Goal: Information Seeking & Learning: Learn about a topic

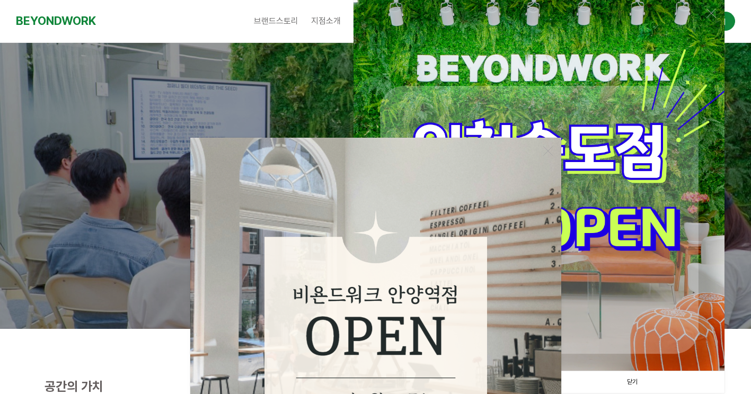
scroll to position [265, 0]
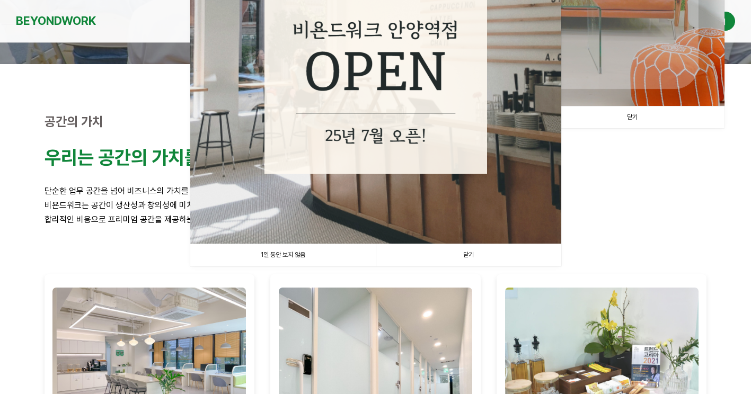
click at [307, 251] on link "1일 동안 보지 않음" at bounding box center [282, 255] width 185 height 22
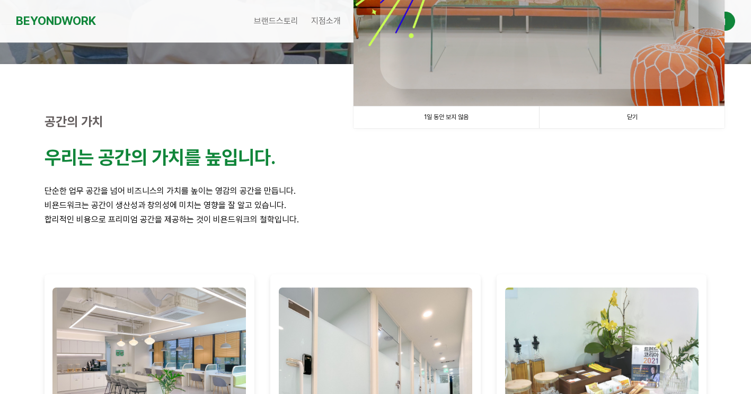
click at [514, 109] on link "1일 동안 보지 않음" at bounding box center [445, 118] width 185 height 22
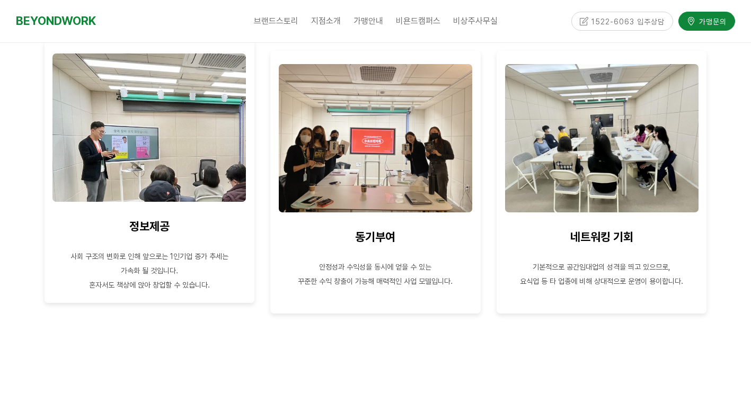
scroll to position [1007, 0]
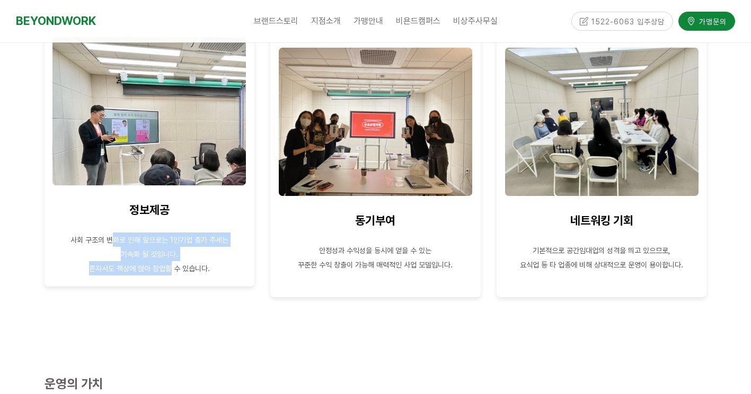
drag, startPoint x: 110, startPoint y: 242, endPoint x: 178, endPoint y: 268, distance: 72.4
click at [175, 265] on div "정보제공 사회 구조의 변화로 인해 앞으로는 1인기업 증가 추세는 가속화 될 것입니다. 혼자서도 책상에 앉아 창업할 수 있습니다." at bounding box center [149, 154] width 194 height 241
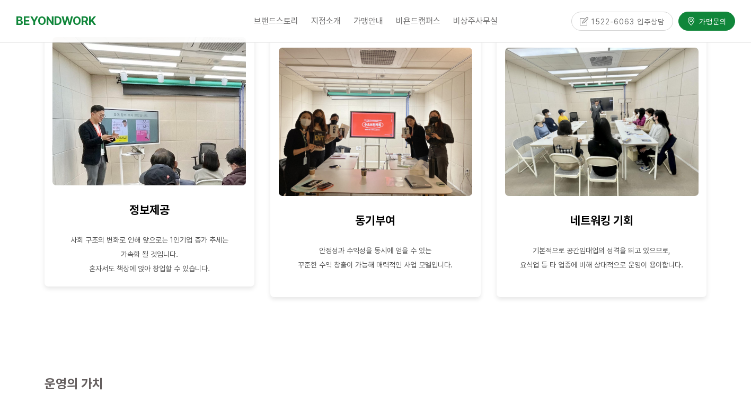
drag, startPoint x: 178, startPoint y: 268, endPoint x: 188, endPoint y: 280, distance: 16.2
click at [187, 273] on span "혼자서도 책상에 앉아 창업할 수 있습니다." at bounding box center [149, 268] width 121 height 8
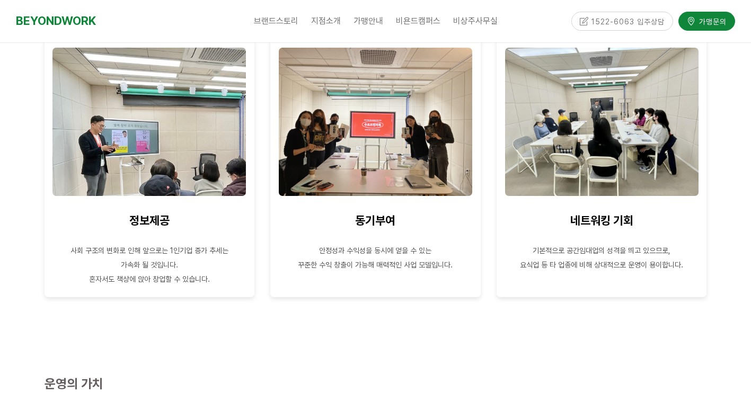
click at [196, 308] on div at bounding box center [150, 321] width 226 height 32
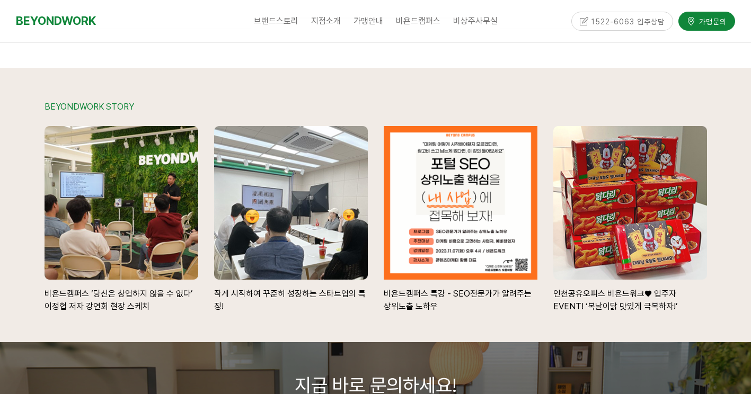
scroll to position [2173, 0]
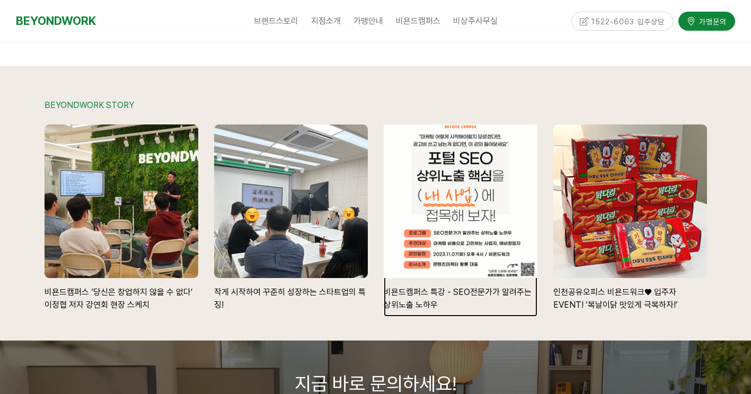
click at [463, 252] on div at bounding box center [460, 201] width 169 height 169
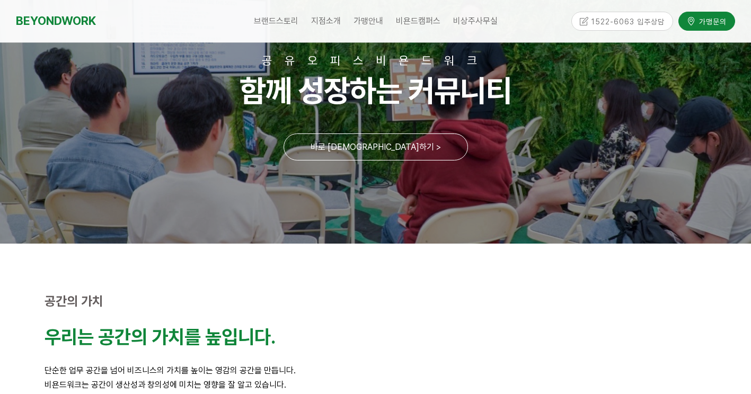
scroll to position [0, 0]
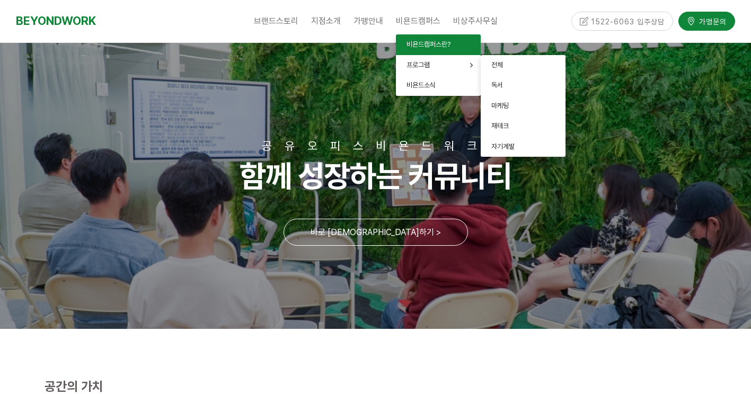
click at [427, 40] on span "비욘드캠퍼스란?" at bounding box center [428, 44] width 44 height 8
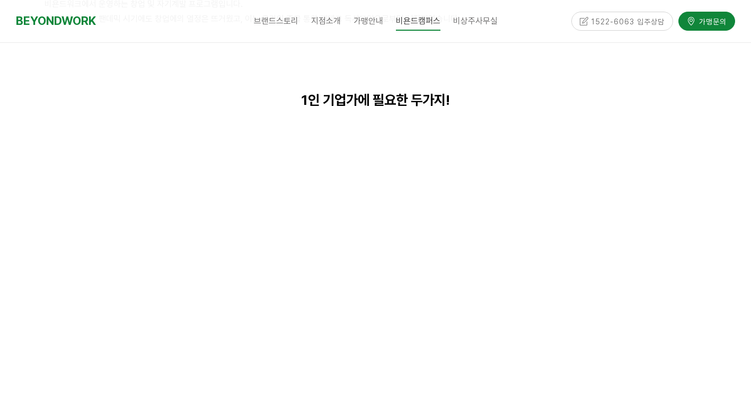
scroll to position [318, 0]
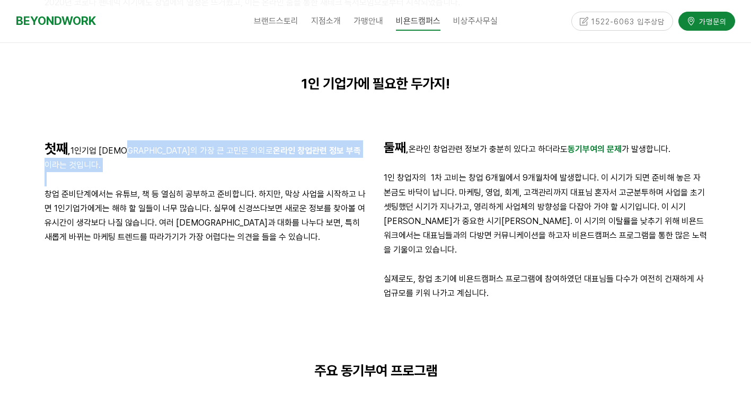
drag, startPoint x: 249, startPoint y: 155, endPoint x: 307, endPoint y: 158, distance: 58.4
click at [307, 158] on div "첫째 , 1인기업 대표님들의 가장 큰 고민은 의외로 온라인 창업관련 정보 부족 이라는 것입니다. 창업 준비단계에서는 유튜브, 책 등 열심히 공…" at bounding box center [206, 192] width 323 height 104
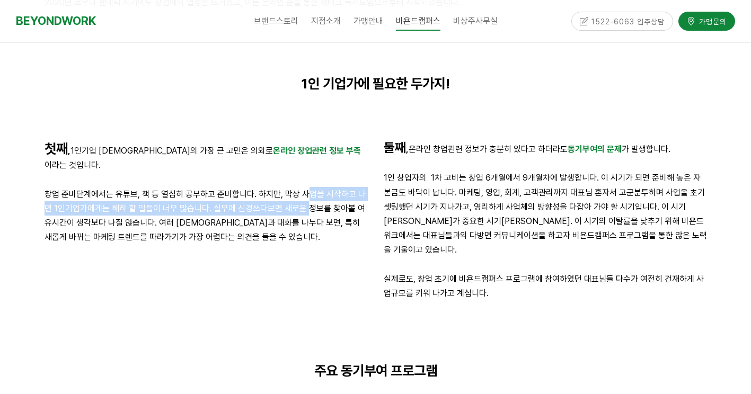
drag, startPoint x: 307, startPoint y: 158, endPoint x: 307, endPoint y: 186, distance: 27.6
click at [307, 187] on p "창업 준비단계에서는 유튜브, 책 등 열심히 공부하고 준비합니다. 하지만, 막상 사업을 시작하고 나면 1인기업가에게는 해햐 할 일들이 너무 많습…" at bounding box center [206, 216] width 323 height 58
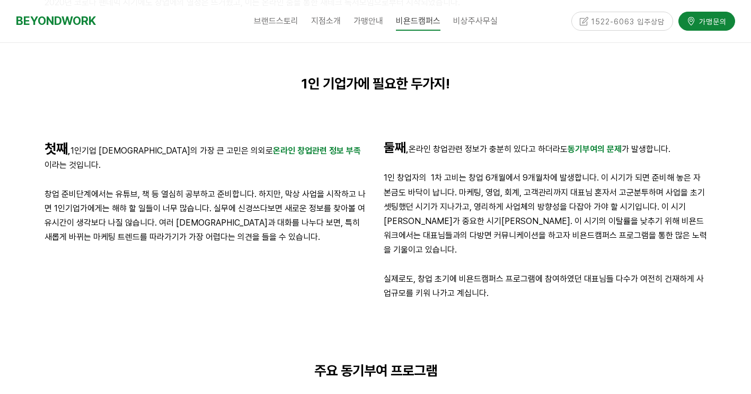
drag, startPoint x: 307, startPoint y: 186, endPoint x: 473, endPoint y: 150, distance: 169.7
click at [472, 150] on p "둘째 , 온라인 창업관련 정보가 충분히 있다고 하더라도 동기부여의 문제 가 발생합니다." at bounding box center [545, 148] width 323 height 16
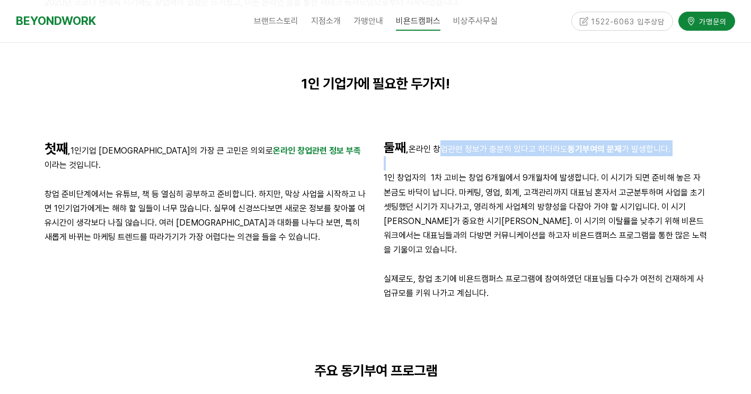
drag, startPoint x: 453, startPoint y: 151, endPoint x: 475, endPoint y: 176, distance: 33.9
click at [475, 176] on div "둘째 , 온라인 창업관련 정보가 충분히 있다고 하더라도 동기부여의 문제 가 발생합니다. 1인 창업자의 1차 고비는 창업 6개월에서 9개월차에 …" at bounding box center [545, 220] width 323 height 160
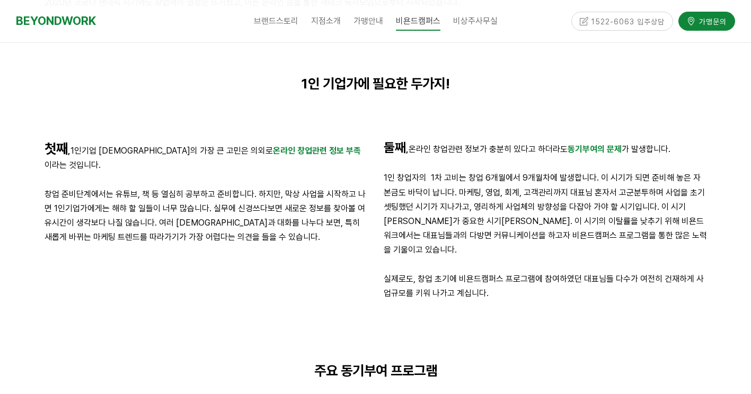
drag, startPoint x: 475, startPoint y: 176, endPoint x: 481, endPoint y: 217, distance: 41.3
click at [481, 217] on p "1인 창업자의 1차 고비는 창업 6개월에서 9개월차에 발생합니다. 이 시기가 되면 준비해 놓은 자본금도 바닥이 납니다. 마케팅, 영업, 회계,…" at bounding box center [545, 214] width 323 height 86
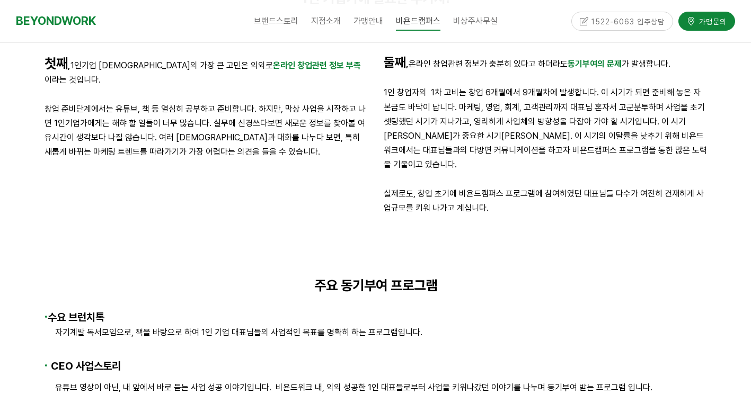
scroll to position [424, 0]
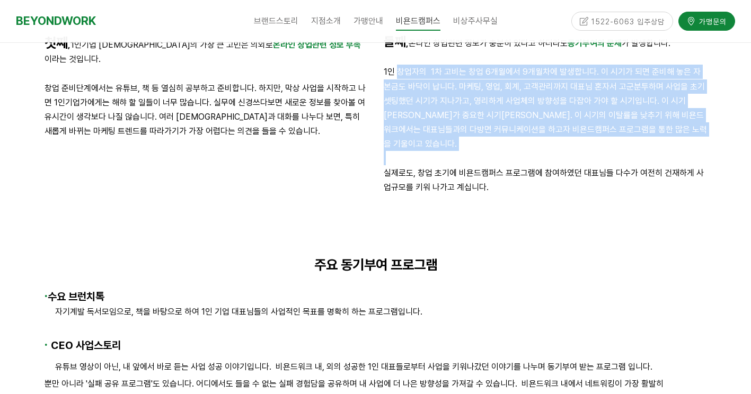
drag, startPoint x: 397, startPoint y: 72, endPoint x: 523, endPoint y: 138, distance: 142.2
click at [523, 138] on div "둘째 , 온라인 창업관련 정보가 충분히 있다고 하더라도 동기부여의 문제 가 발생합니다. 1인 창업자의 1차 고비는 창업 6개월에서 9개월차에 …" at bounding box center [545, 114] width 323 height 160
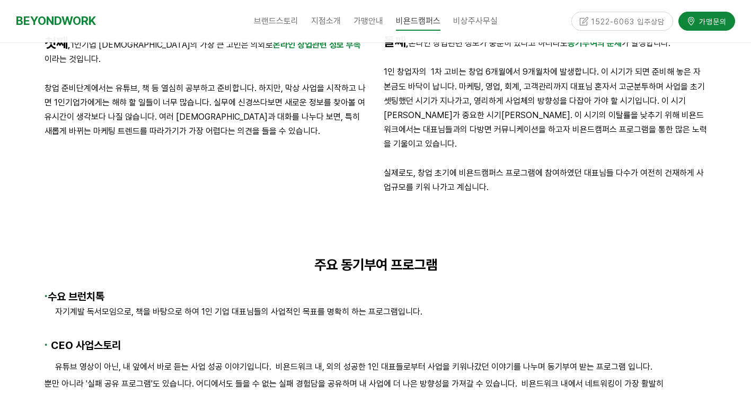
drag, startPoint x: 523, startPoint y: 138, endPoint x: 509, endPoint y: 168, distance: 33.4
click at [515, 166] on p "실제로도, 창업 초기에 비욘드캠퍼스 프로그램에 참여하였던 대표님들 다수가 여전히 건재하게 사업규모를 키워 나가고 계십니다." at bounding box center [545, 180] width 323 height 29
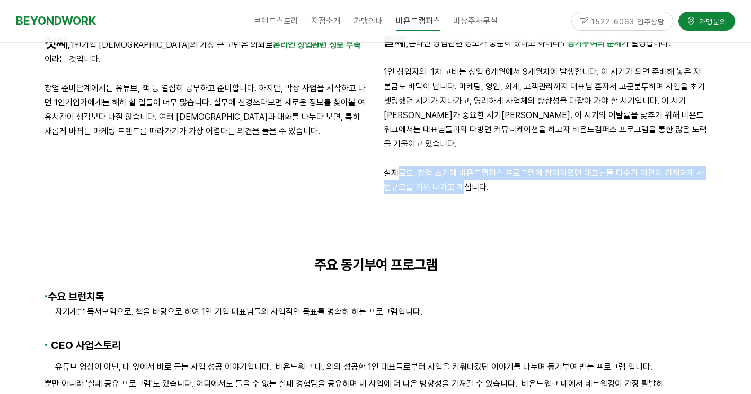
drag, startPoint x: 402, startPoint y: 153, endPoint x: 472, endPoint y: 169, distance: 71.1
click at [472, 169] on p "실제로도, 창업 초기에 비욘드캠퍼스 프로그램에 참여하였던 대표님들 다수가 여전히 건재하게 사업규모를 키워 나가고 계십니다." at bounding box center [545, 180] width 323 height 29
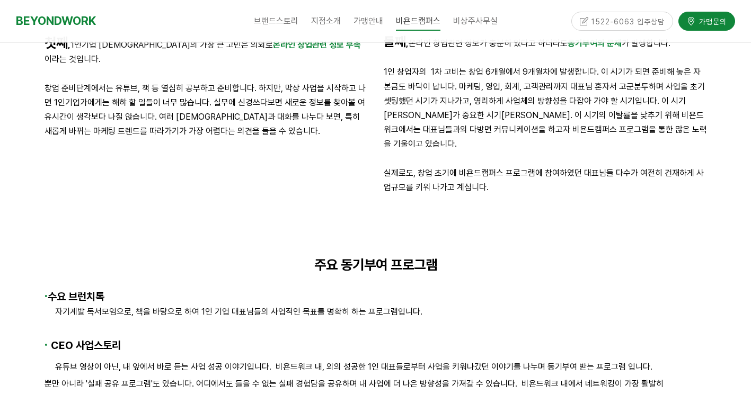
drag, startPoint x: 472, startPoint y: 169, endPoint x: 502, endPoint y: 187, distance: 35.2
click at [502, 186] on div "둘째 , 온라인 창업관련 정보가 충분히 있다고 하더라도 동기부여의 문제 가 발생합니다. 1인 창업자의 1차 고비는 창업 6개월에서 9개월차에 …" at bounding box center [545, 114] width 339 height 176
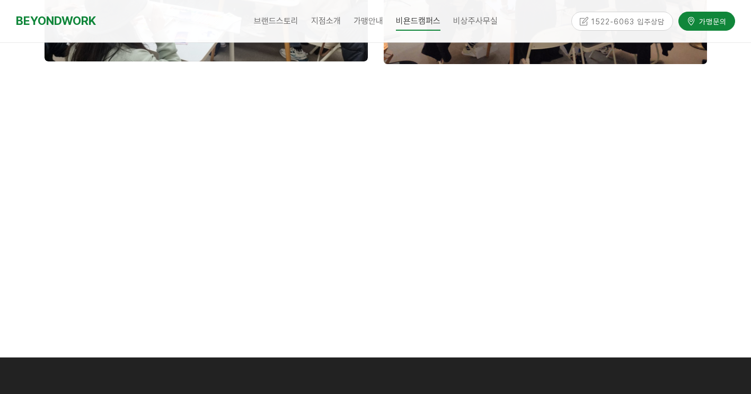
scroll to position [1643, 0]
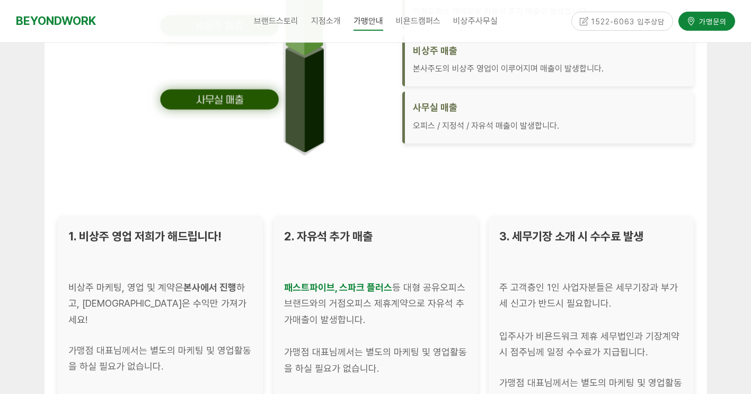
scroll to position [1802, 0]
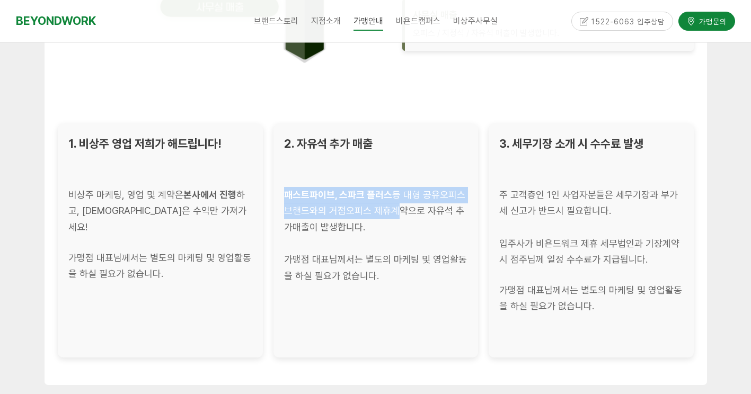
drag, startPoint x: 282, startPoint y: 196, endPoint x: 390, endPoint y: 219, distance: 110.6
click at [390, 219] on div "2. 자유석 추가 매출 패스트파이브, 스파크 플러스 등 대형 공유오피스 브랜드와의 거점오피스 제휴계약으로 자유석 추가매출이 발생합니다. 가맹점…" at bounding box center [375, 240] width 205 height 234
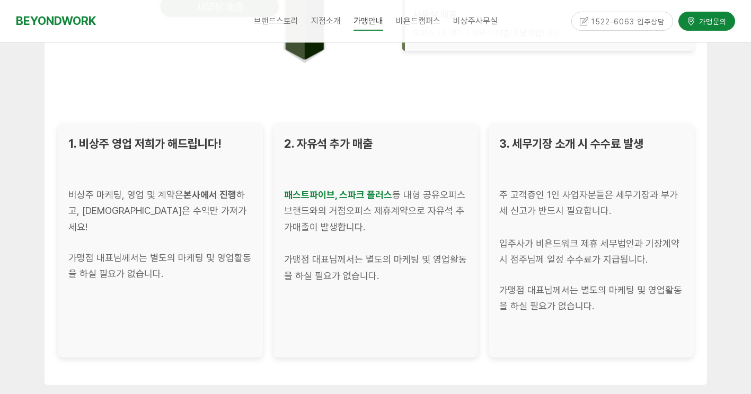
drag, startPoint x: 390, startPoint y: 219, endPoint x: 383, endPoint y: 237, distance: 19.3
click at [383, 237] on div at bounding box center [376, 243] width 184 height 16
drag, startPoint x: 347, startPoint y: 225, endPoint x: 303, endPoint y: 198, distance: 51.9
click at [303, 198] on div "패스트파이브, 스파크 플러스 등 대형 공유오피스 브랜드와의 거점오피스 제휴계약으로 자유석 추가매출이 발생합니다." at bounding box center [376, 211] width 184 height 49
drag, startPoint x: 303, startPoint y: 198, endPoint x: 347, endPoint y: 252, distance: 70.1
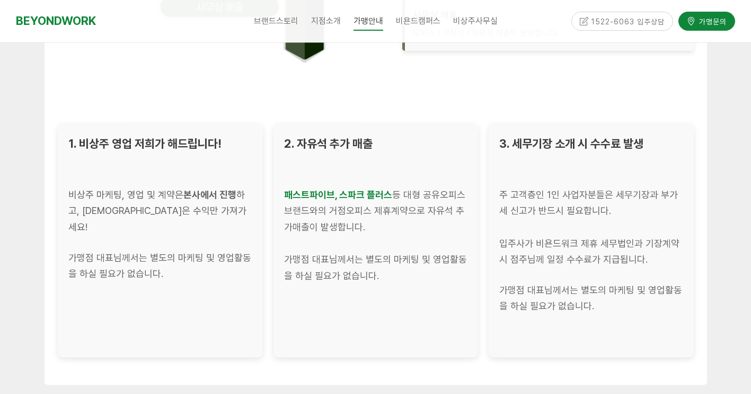
click at [347, 252] on div "가맹점 대표님께서는 별도의 마케팅 및 영업활동을 하실 필요가 없습니다." at bounding box center [376, 268] width 184 height 32
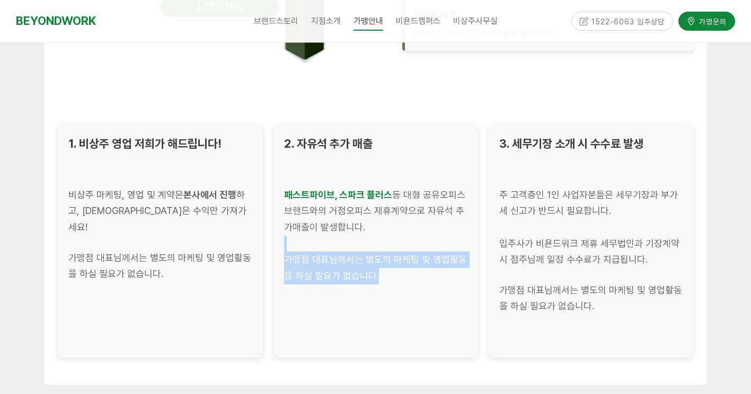
drag, startPoint x: 346, startPoint y: 261, endPoint x: 417, endPoint y: 284, distance: 74.1
click at [417, 284] on div "2. 자유석 추가 매출 패스트파이브, 스파크 플러스 등 대형 공유오피스 브랜드와의 거점오피스 제휴계약으로 자유석 추가매출이 발생합니다. 가맹점…" at bounding box center [375, 240] width 205 height 234
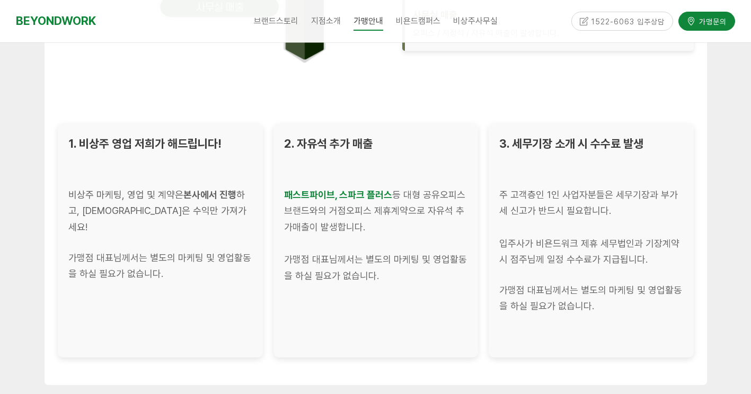
drag, startPoint x: 417, startPoint y: 284, endPoint x: 416, endPoint y: 293, distance: 9.6
click at [416, 293] on p at bounding box center [376, 291] width 184 height 14
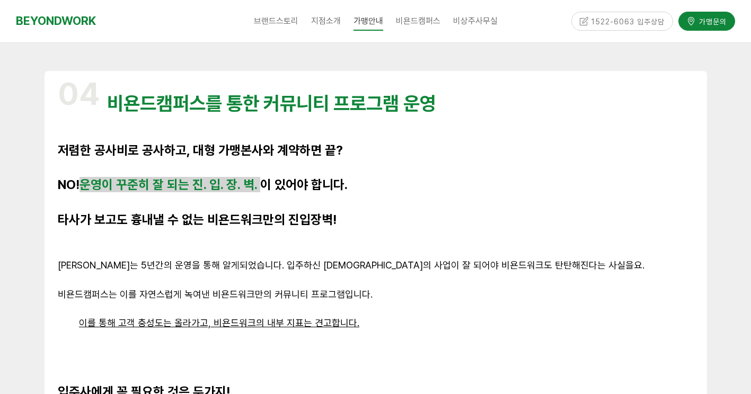
scroll to position [2173, 0]
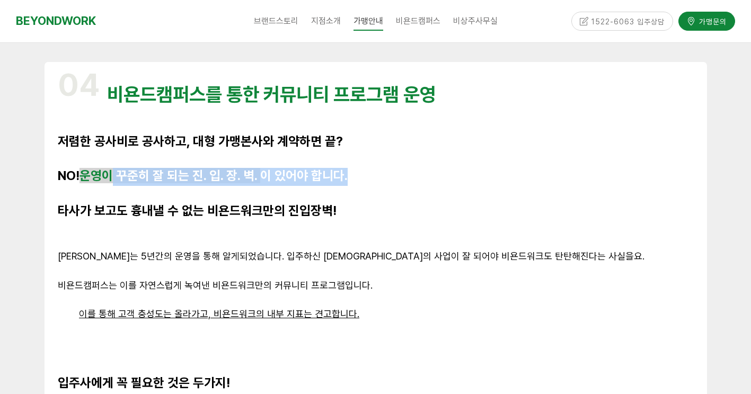
drag, startPoint x: 160, startPoint y: 172, endPoint x: 293, endPoint y: 191, distance: 134.3
click at [293, 191] on div "04 비욘드캠퍼스를 통한 커뮤니티 프로그램 운영 저렴한 공사비로 공사하고, 대형 가맹본사와 계약하면 끝? NO! 운영이 꾸준히 잘 되는 진. …" at bounding box center [376, 322] width 636 height 520
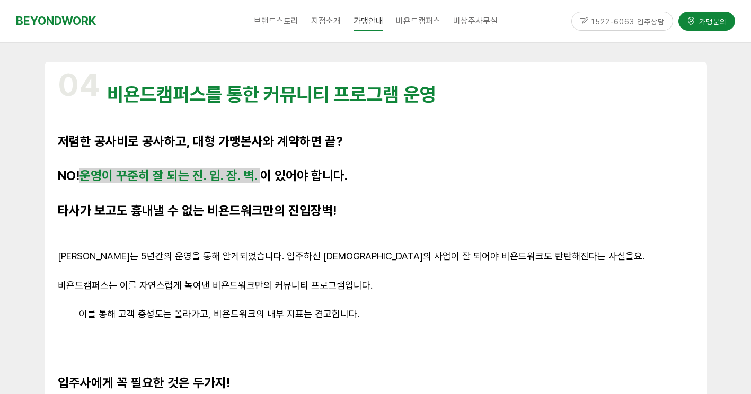
drag, startPoint x: 293, startPoint y: 191, endPoint x: 365, endPoint y: 229, distance: 81.5
click at [365, 229] on p at bounding box center [376, 228] width 636 height 14
drag, startPoint x: 358, startPoint y: 206, endPoint x: 121, endPoint y: 167, distance: 240.0
click at [121, 167] on div "04 비욘드캠퍼스를 통한 커뮤니티 프로그램 운영 저렴한 공사비로 공사하고, 대형 가맹본사와 계약하면 끝? NO! 운영이 꾸준히 잘 되는 진. …" at bounding box center [376, 322] width 636 height 520
drag, startPoint x: 121, startPoint y: 167, endPoint x: 195, endPoint y: 222, distance: 92.1
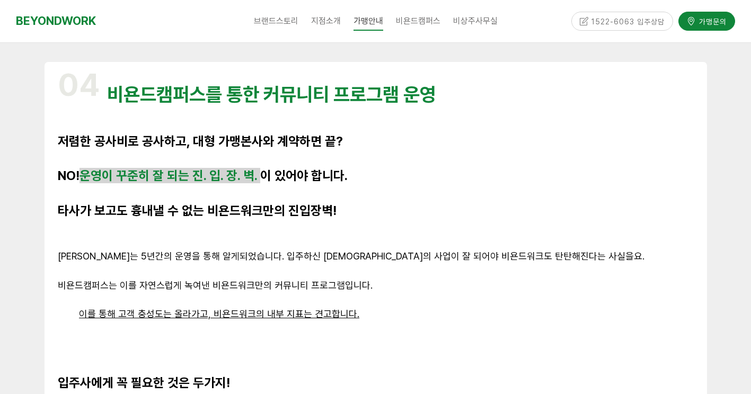
click at [195, 222] on p at bounding box center [376, 228] width 636 height 14
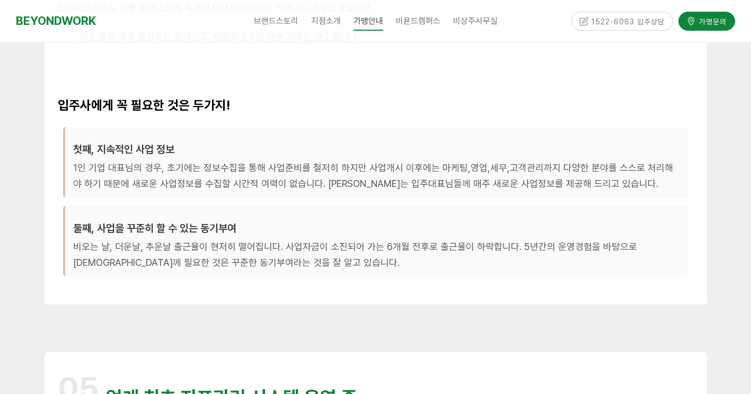
scroll to position [2491, 0]
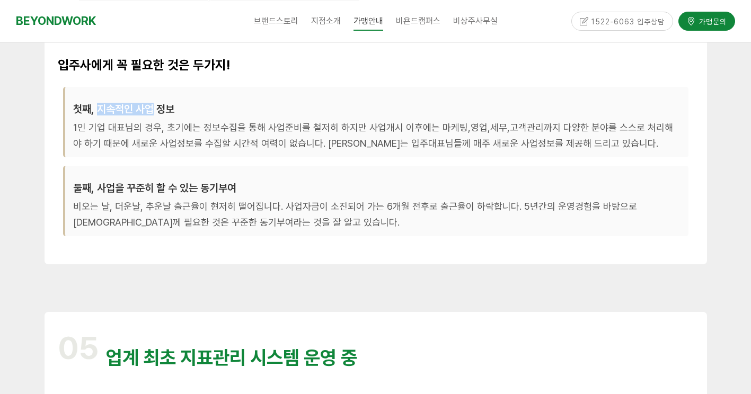
drag, startPoint x: 96, startPoint y: 113, endPoint x: 153, endPoint y: 110, distance: 57.3
click at [153, 110] on h3 "첫째, 지속적인 사업 정보" at bounding box center [376, 109] width 607 height 13
drag, startPoint x: 153, startPoint y: 110, endPoint x: 144, endPoint y: 152, distance: 42.8
click at [144, 152] on p "1인 기업 대표님의 경우, 초기에는 정보수집을 통해 사업준비를 철저히 하지만 사업개시 이후에는 마케팅,영업,세무,고객관리까지 다양한 분야를 스…" at bounding box center [376, 136] width 607 height 32
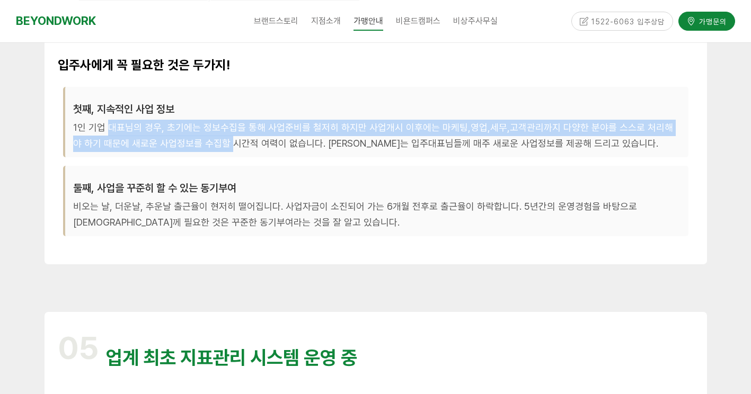
drag, startPoint x: 110, startPoint y: 128, endPoint x: 225, endPoint y: 138, distance: 115.9
click at [225, 138] on p "1인 기업 대표님의 경우, 초기에는 정보수집을 통해 사업준비를 철저히 하지만 사업개시 이후에는 마케팅,영업,세무,고객관리까지 다양한 분야를 스…" at bounding box center [376, 136] width 607 height 32
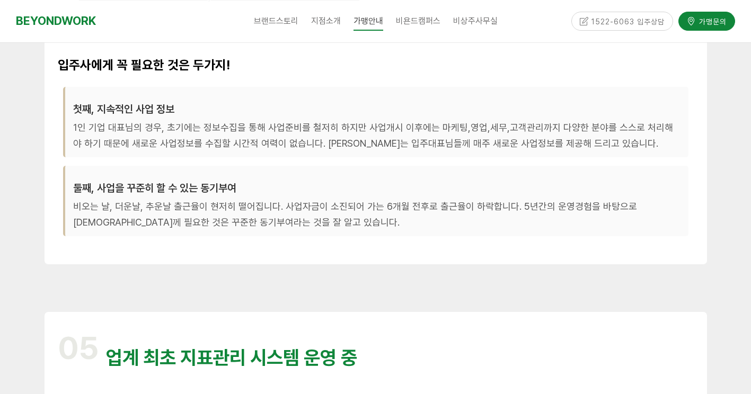
drag, startPoint x: 225, startPoint y: 138, endPoint x: 281, endPoint y: 193, distance: 78.7
click at [282, 193] on h3 "둘째, 사업을 꾸준히 할 수 있는 동기부여" at bounding box center [376, 188] width 607 height 13
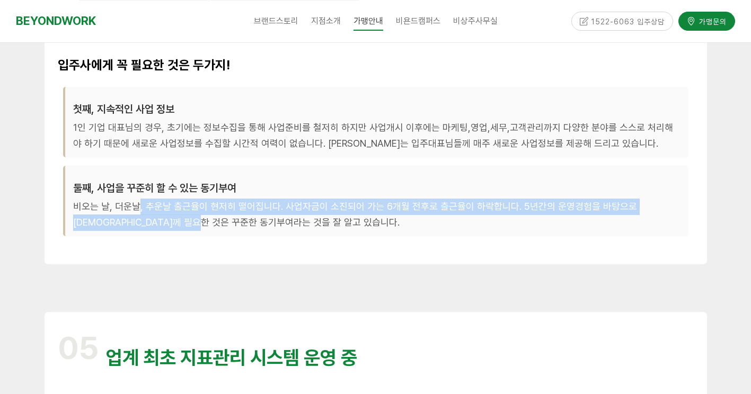
drag, startPoint x: 136, startPoint y: 201, endPoint x: 208, endPoint y: 231, distance: 77.7
click at [208, 231] on p "비오는 날, 더운날, 추운날 출근율이 현저히 떨어집니다. 사업자금이 소진되어 가는 6개월 전후로 출근율이 하락합니다. 5년간의 운영경험을 바탕…" at bounding box center [376, 215] width 607 height 32
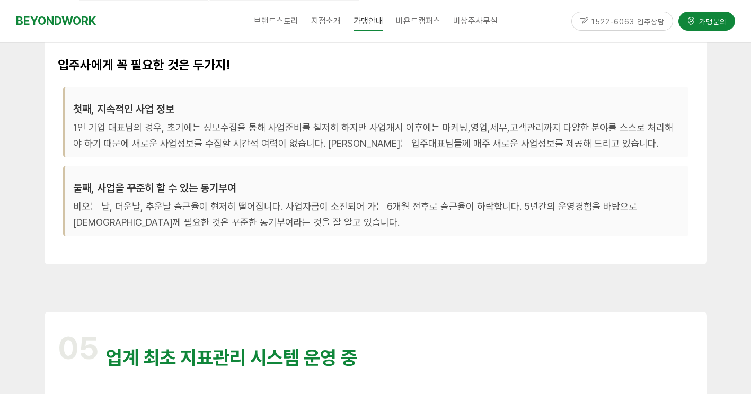
drag, startPoint x: 208, startPoint y: 231, endPoint x: 308, endPoint y: 266, distance: 106.1
click at [307, 264] on p at bounding box center [376, 257] width 636 height 14
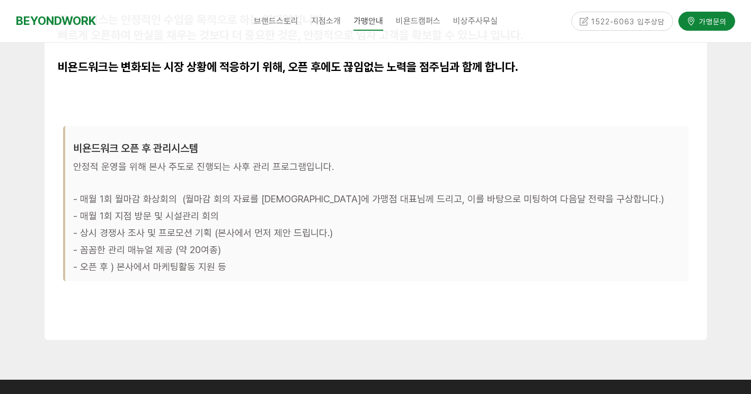
scroll to position [3180, 0]
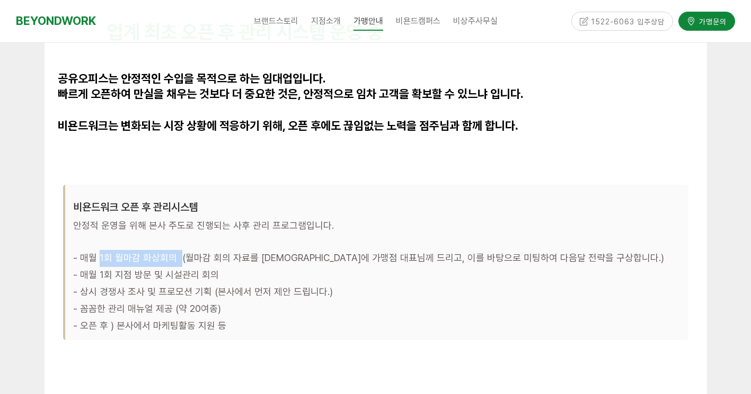
drag, startPoint x: 90, startPoint y: 244, endPoint x: 175, endPoint y: 244, distance: 85.8
click at [175, 253] on span "- 매월 1회 월마감 화상회의 (월마감 회의 자료를 [DEMOGRAPHIC_DATA]에 가맹점 대표님께 드리고, 이를 바탕으로 미팅하여 다음달…" at bounding box center [368, 258] width 591 height 11
drag, startPoint x: 175, startPoint y: 244, endPoint x: 235, endPoint y: 250, distance: 59.6
click at [234, 251] on p "- 매월 1회 월마감 화상회의 (월마감 회의 자료를 [DEMOGRAPHIC_DATA]에 가맹점 대표님께 드리고, 이를 바탕으로 미팅하여 다음달…" at bounding box center [376, 259] width 607 height 17
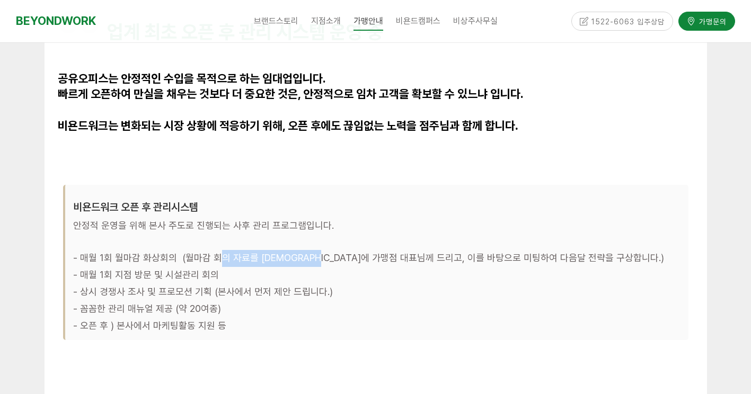
drag, startPoint x: 215, startPoint y: 244, endPoint x: 313, endPoint y: 247, distance: 97.6
click at [313, 253] on span "- 매월 1회 월마감 화상회의 (월마감 회의 자료를 [DEMOGRAPHIC_DATA]에 가맹점 대표님께 드리고, 이를 바탕으로 미팅하여 다음달…" at bounding box center [368, 258] width 591 height 11
drag, startPoint x: 313, startPoint y: 247, endPoint x: 185, endPoint y: 275, distance: 130.7
click at [185, 287] on span "- 상시 경쟁사 조사 및 프로모션 기획 (본사에서 먼저 제안 드립니다.)" at bounding box center [203, 292] width 260 height 11
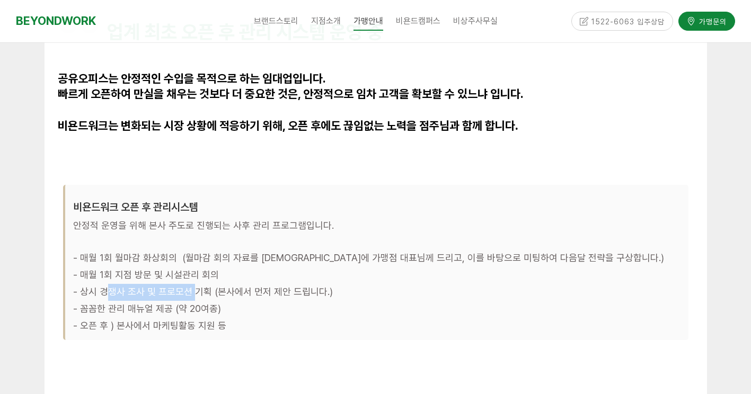
drag, startPoint x: 103, startPoint y: 269, endPoint x: 192, endPoint y: 272, distance: 89.1
click at [192, 285] on p "- 상시 경쟁사 조사 및 프로모션 기획 (본사에서 먼저 제안 드립니다.)" at bounding box center [376, 293] width 607 height 17
drag, startPoint x: 192, startPoint y: 272, endPoint x: 204, endPoint y: 290, distance: 22.2
click at [201, 302] on p "- 꼼꼼한 관리 매뉴얼 제공 (약 20여종)" at bounding box center [376, 310] width 607 height 17
drag, startPoint x: 219, startPoint y: 305, endPoint x: 84, endPoint y: 279, distance: 137.6
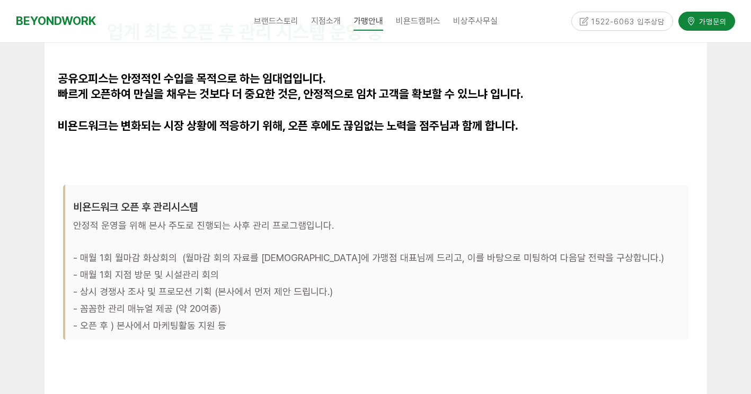
click at [84, 279] on div "비욘드워크 오픈 후 관리시스템 안정적 운영을 위해 본사 주도로 진행되는 사후 관리 프로그램입니다. - 매월 1회 월마감 화상회의 (월마감 회의…" at bounding box center [375, 262] width 625 height 155
drag, startPoint x: 84, startPoint y: 279, endPoint x: 155, endPoint y: 314, distance: 79.2
click at [154, 321] on span "- 오픈 후 ) 본사에서 마케팅활동 지원 등" at bounding box center [149, 326] width 153 height 11
click at [223, 319] on p "- 오픈 후 ) 본사에서 마케팅활동 지원 등" at bounding box center [376, 326] width 607 height 17
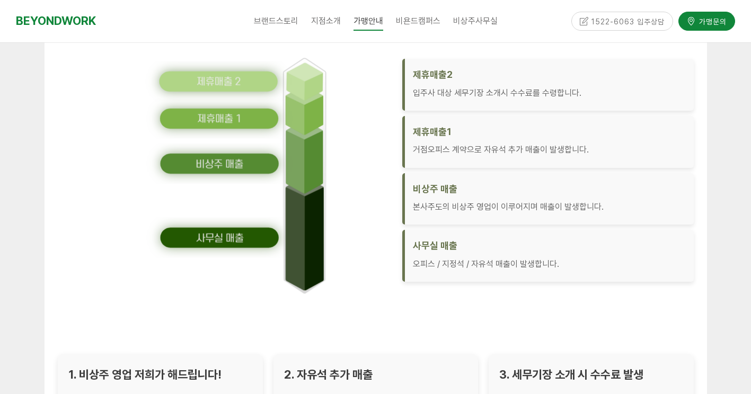
drag, startPoint x: 305, startPoint y: 367, endPoint x: 289, endPoint y: 115, distance: 252.8
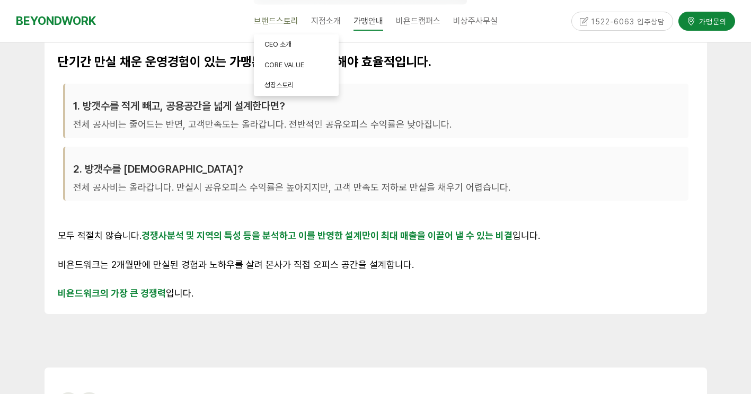
scroll to position [533, 0]
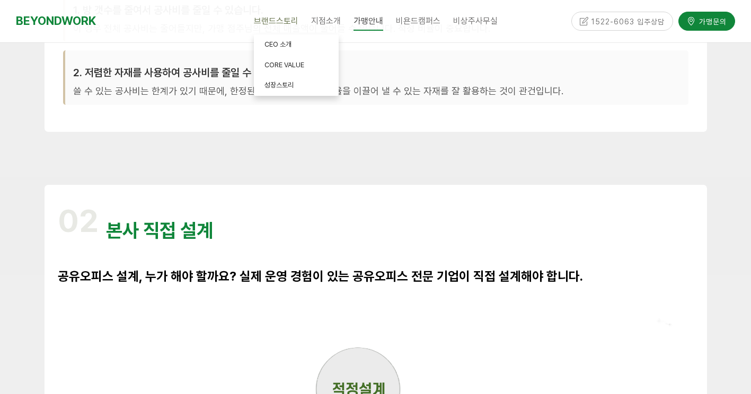
drag, startPoint x: 359, startPoint y: 272, endPoint x: 299, endPoint y: 8, distance: 271.0
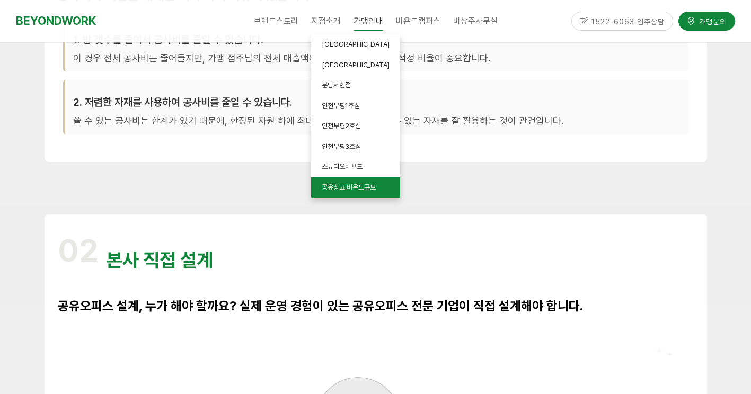
click at [337, 188] on span "공유창고 비욘드큐브" at bounding box center [349, 187] width 54 height 8
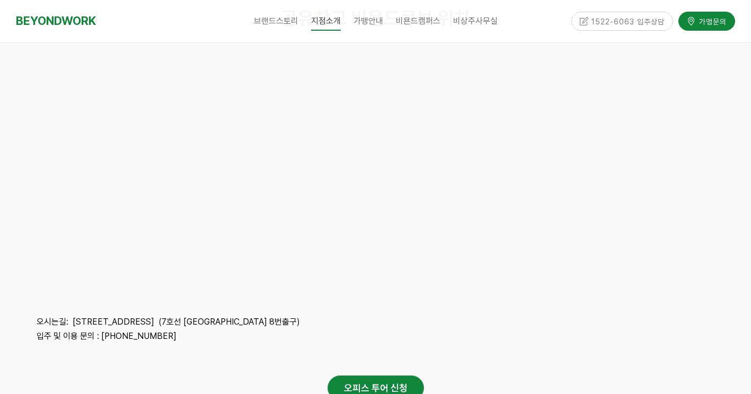
scroll to position [2438, 0]
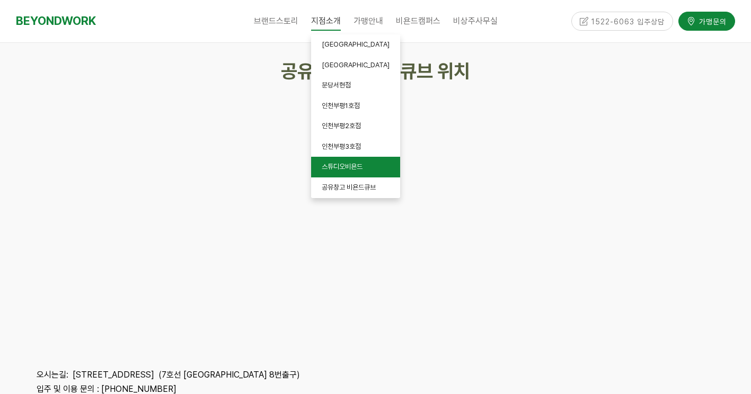
click at [344, 168] on span "스튜디오비욘드" at bounding box center [342, 167] width 41 height 8
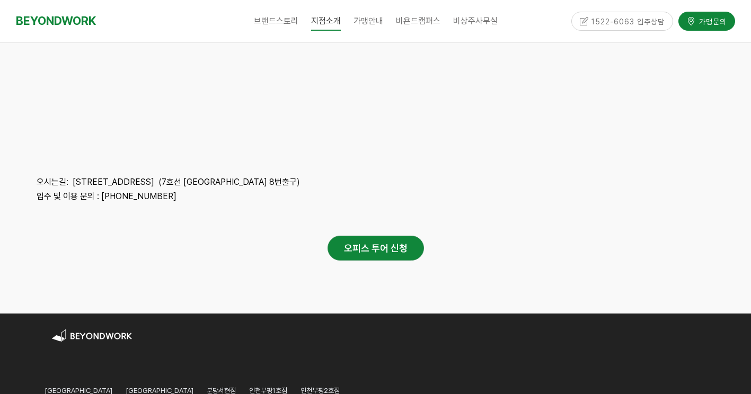
scroll to position [3445, 0]
